Goal: Find specific page/section: Find specific page/section

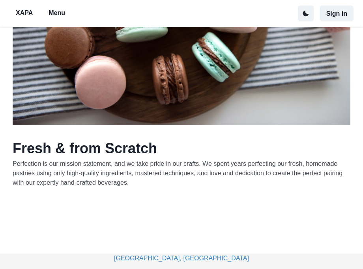
scroll to position [640, 0]
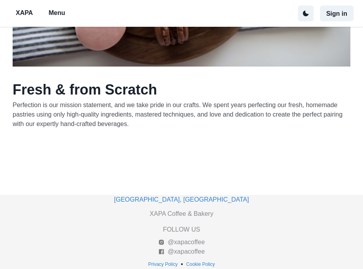
click at [57, 15] on p "Menu" at bounding box center [57, 12] width 17 height 9
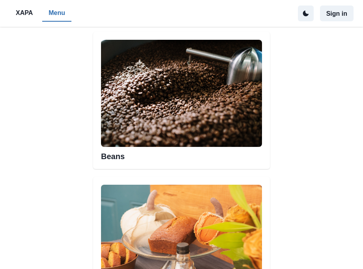
scroll to position [668, 0]
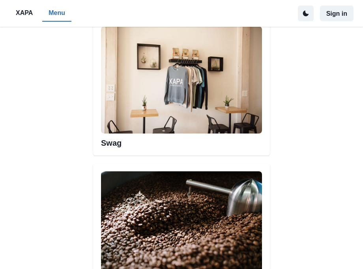
click at [191, 207] on img at bounding box center [181, 225] width 161 height 107
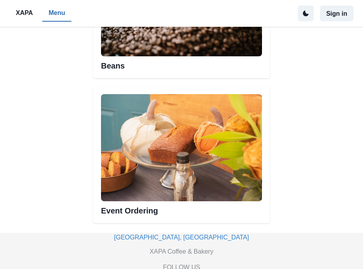
scroll to position [929, 0]
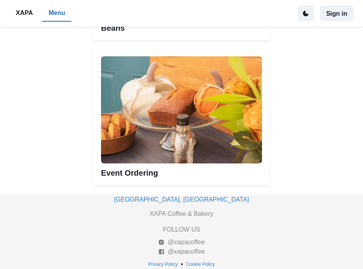
click at [110, 30] on h2 "Beans" at bounding box center [181, 26] width 161 height 14
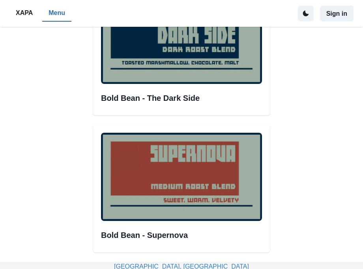
scroll to position [428, 0]
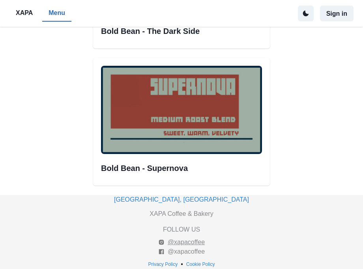
click at [183, 244] on link "@xapacoffee" at bounding box center [181, 242] width 47 height 9
click at [194, 252] on link "@xapacoffee" at bounding box center [181, 251] width 47 height 9
